Goal: Task Accomplishment & Management: Complete application form

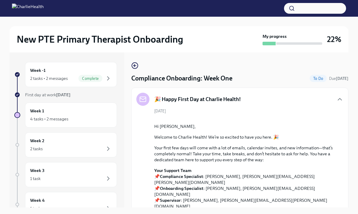
scroll to position [676, 0]
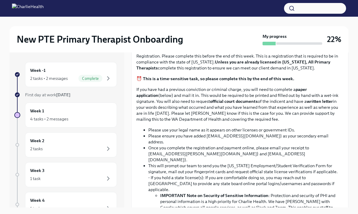
click at [0, 0] on input "Upload the [US_STATE] Telehealth Certificate" at bounding box center [0, 0] width 0 height 0
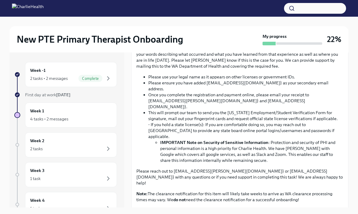
scroll to position [721, 0]
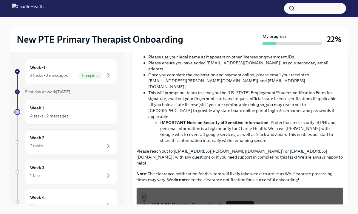
scroll to position [4, 0]
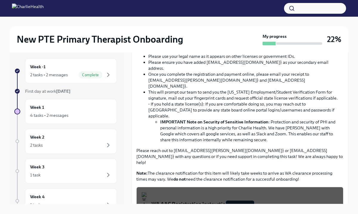
click at [0, 0] on input "Upload CPR/First Aid Training Certificate" at bounding box center [0, 0] width 0 height 0
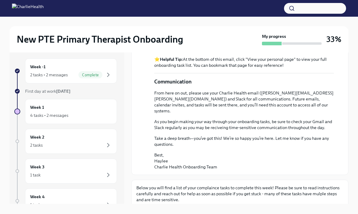
scroll to position [0, 0]
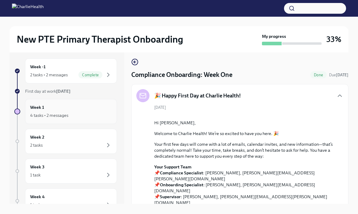
click at [72, 109] on div "Week 1 4 tasks • 2 messages" at bounding box center [71, 111] width 82 height 15
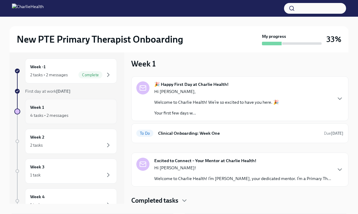
click at [81, 114] on div "4 tasks • 2 messages" at bounding box center [71, 115] width 82 height 7
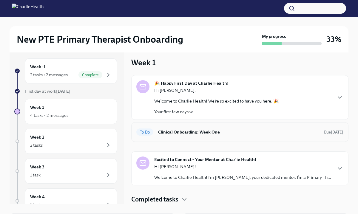
click at [198, 132] on h6 "Clinical Onboarding: Week One" at bounding box center [238, 132] width 161 height 7
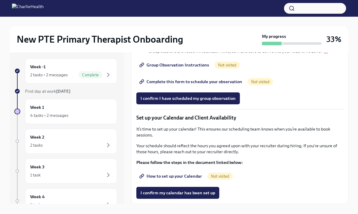
scroll to position [808, 0]
click at [69, 152] on div "Week 2 2 tasks" at bounding box center [71, 141] width 92 height 25
